Goal: Information Seeking & Learning: Understand process/instructions

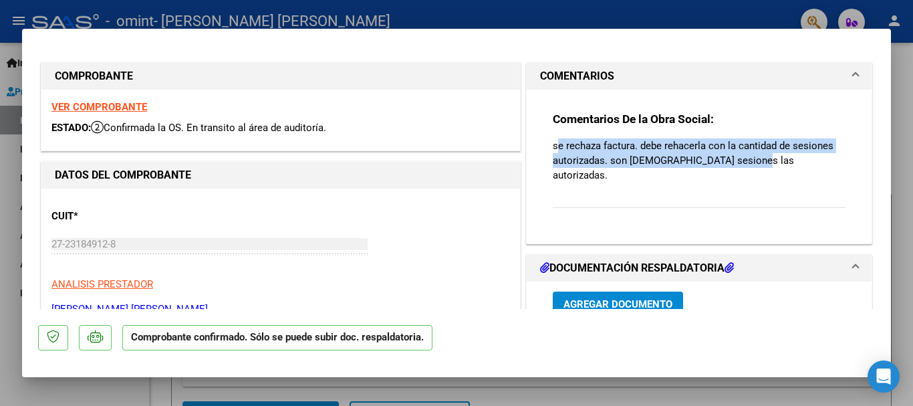
drag, startPoint x: 550, startPoint y: 148, endPoint x: 740, endPoint y: 161, distance: 190.3
click at [740, 161] on p "se rechaza factura. debe rehacerla con la cantidad de sesiones autorizadas. son…" at bounding box center [699, 160] width 293 height 44
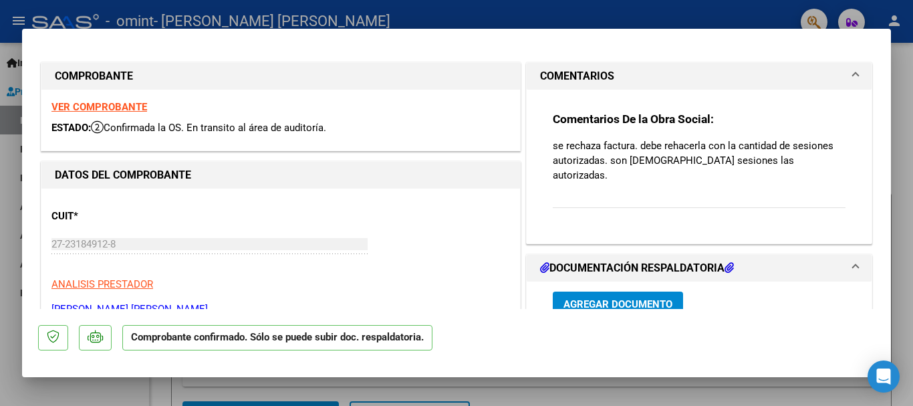
click at [544, 148] on div "Comentarios De la Obra Social: se rechaza factura. debe rehacerla con la cantid…" at bounding box center [699, 161] width 313 height 142
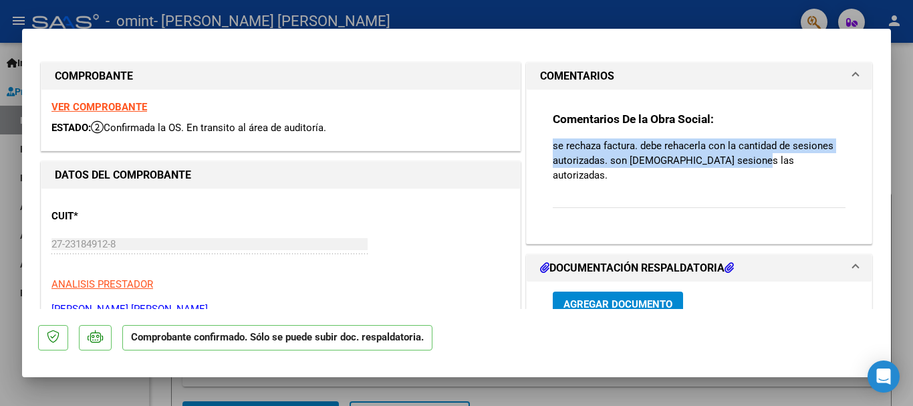
drag, startPoint x: 548, startPoint y: 147, endPoint x: 741, endPoint y: 163, distance: 194.5
click at [741, 163] on p "se rechaza factura. debe rehacerla con la cantidad de sesiones autorizadas. son…" at bounding box center [699, 160] width 293 height 44
click at [698, 148] on p "se rechaza factura. debe rehacerla con la cantidad de sesiones autorizadas. son…" at bounding box center [699, 160] width 293 height 44
drag, startPoint x: 550, startPoint y: 146, endPoint x: 741, endPoint y: 157, distance: 192.2
click at [741, 157] on p "se rechaza factura. debe rehacerla con la cantidad de sesiones autorizadas. son…" at bounding box center [699, 160] width 293 height 44
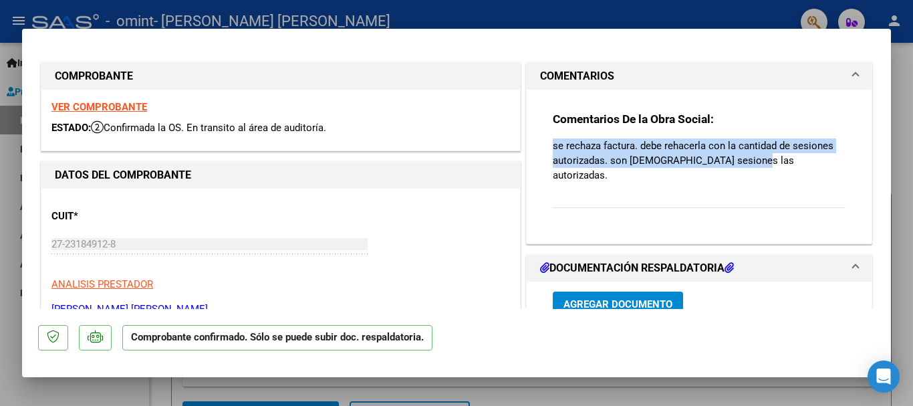
copy p "se rechaza factura. debe rehacerla con la cantidad de sesiones autorizadas. son…"
